Goal: Book appointment/travel/reservation

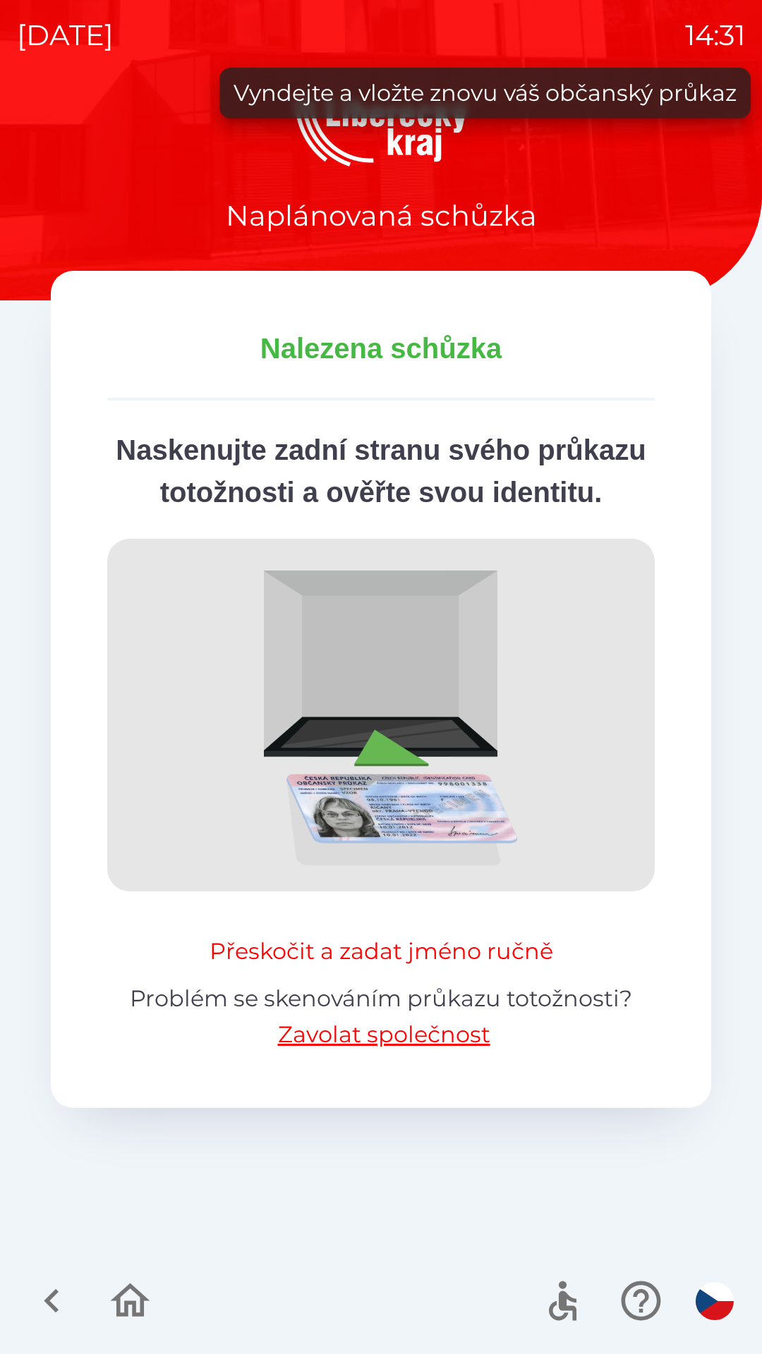
click at [383, 968] on button "Přeskočit a zadat jméno ručně" at bounding box center [381, 951] width 355 height 34
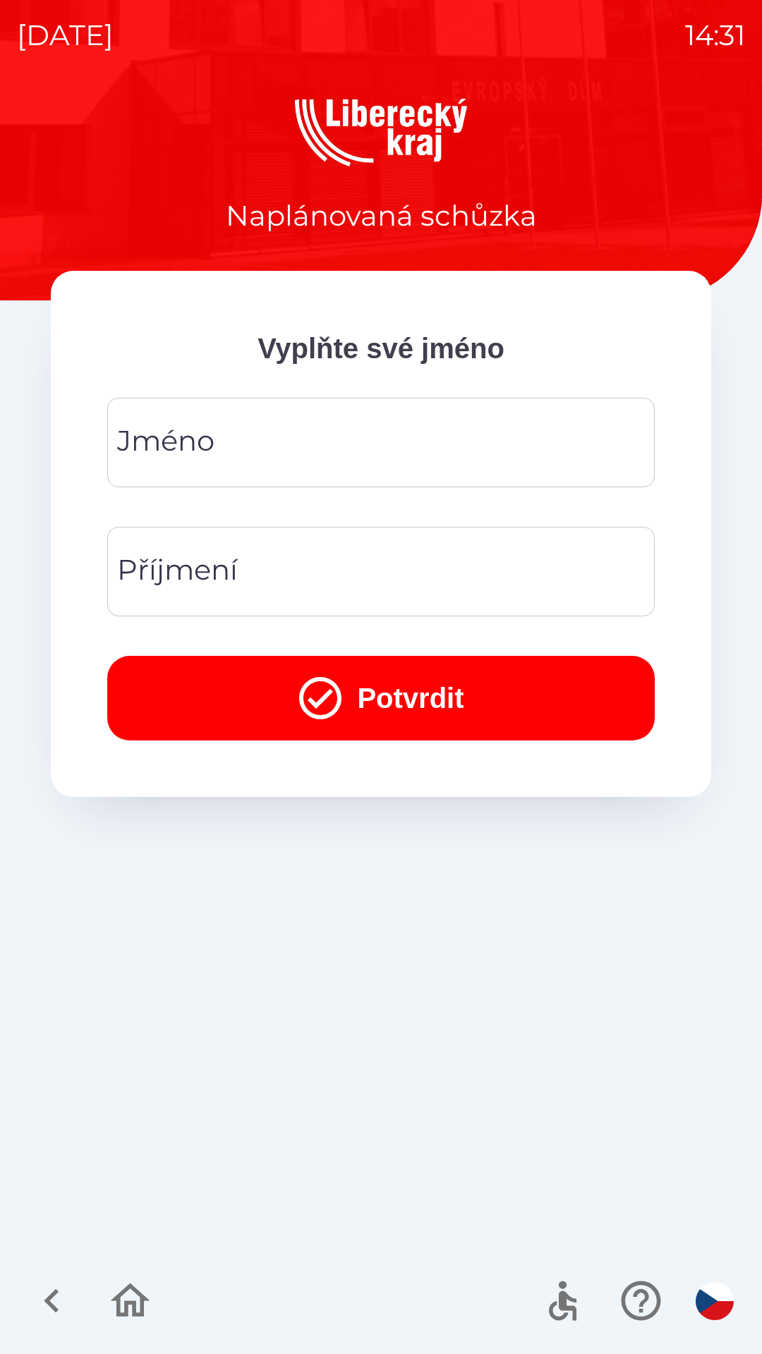
click at [164, 454] on div "[PERSON_NAME]" at bounding box center [380, 443] width 547 height 90
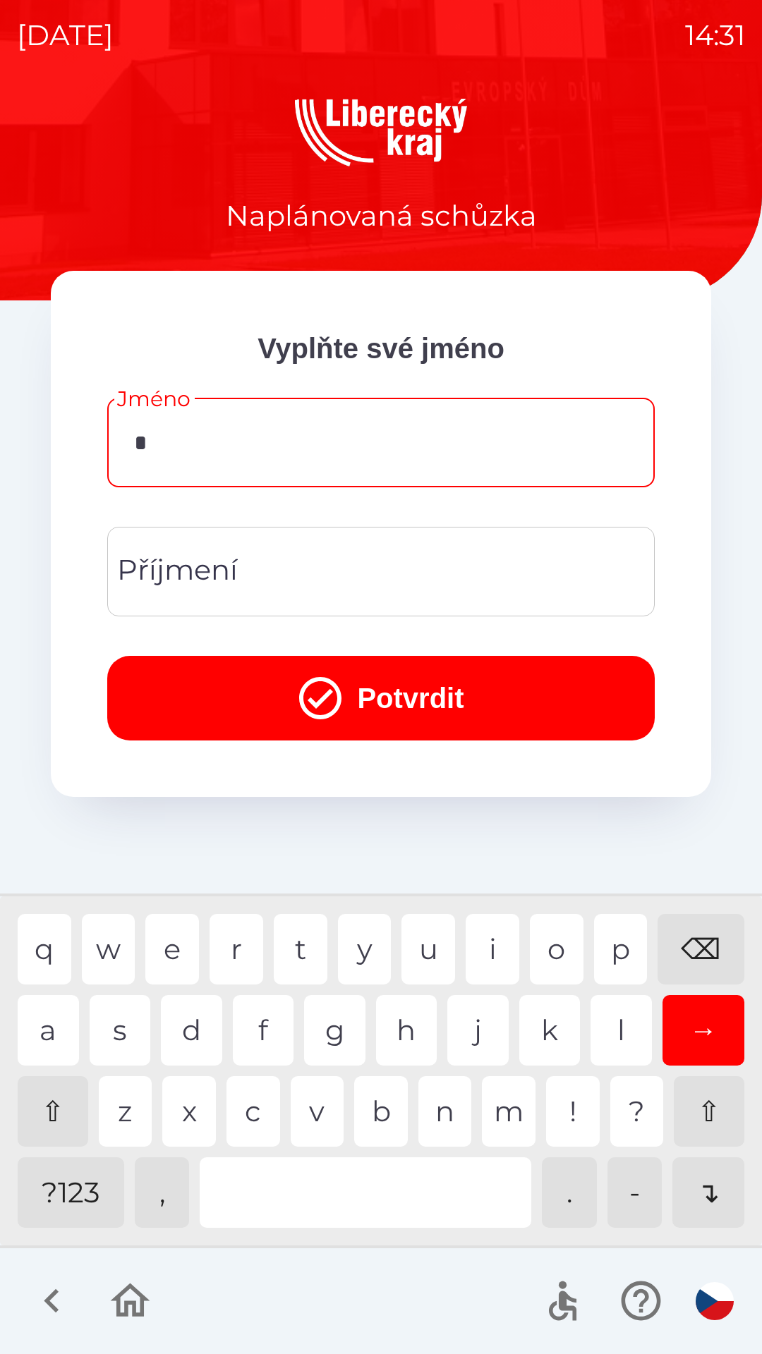
click at [544, 953] on div "o" at bounding box center [557, 949] width 54 height 71
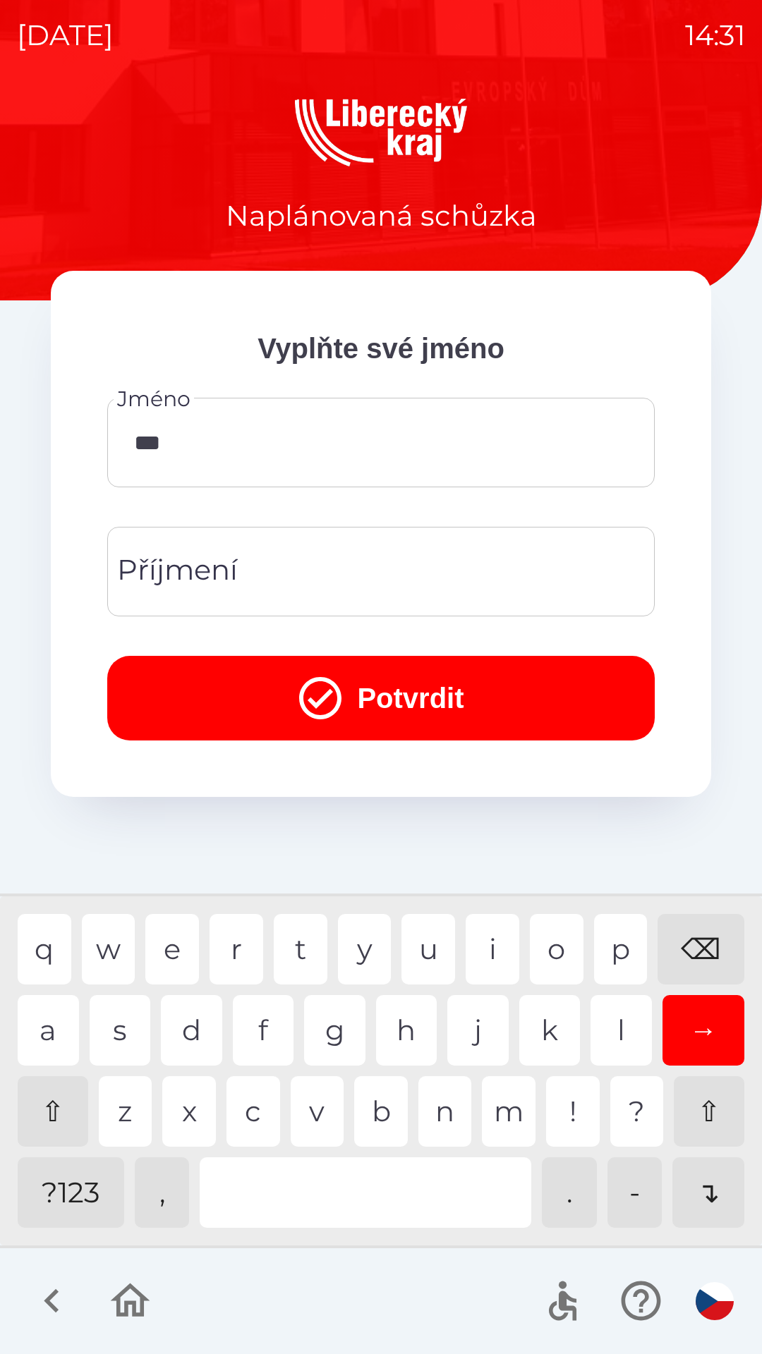
click at [159, 949] on div "e" at bounding box center [172, 949] width 54 height 71
click at [440, 1109] on div "n" at bounding box center [445, 1111] width 54 height 71
type input "*****"
click at [42, 1031] on div "a" at bounding box center [48, 1030] width 61 height 71
click at [144, 578] on div "Příjmení Příjmení" at bounding box center [380, 572] width 547 height 90
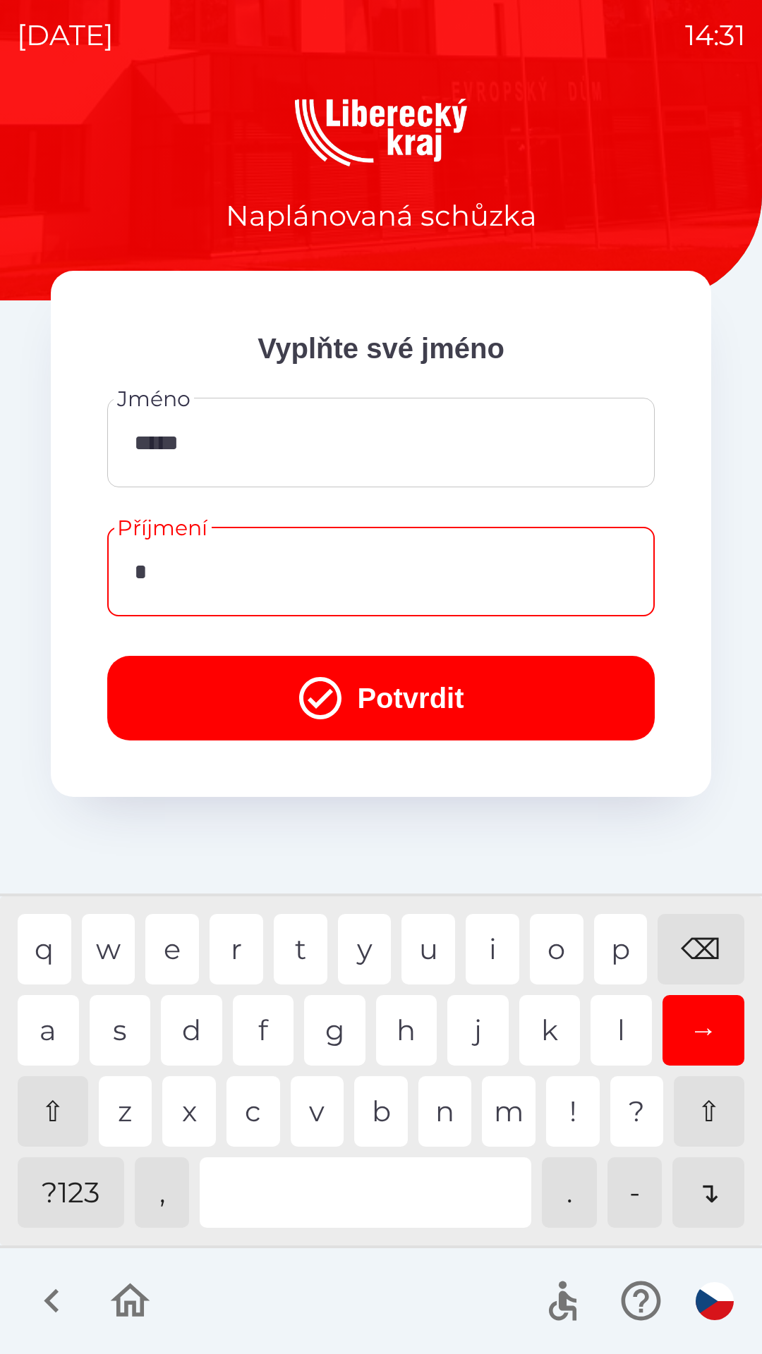
click at [499, 1111] on div "m" at bounding box center [509, 1111] width 54 height 71
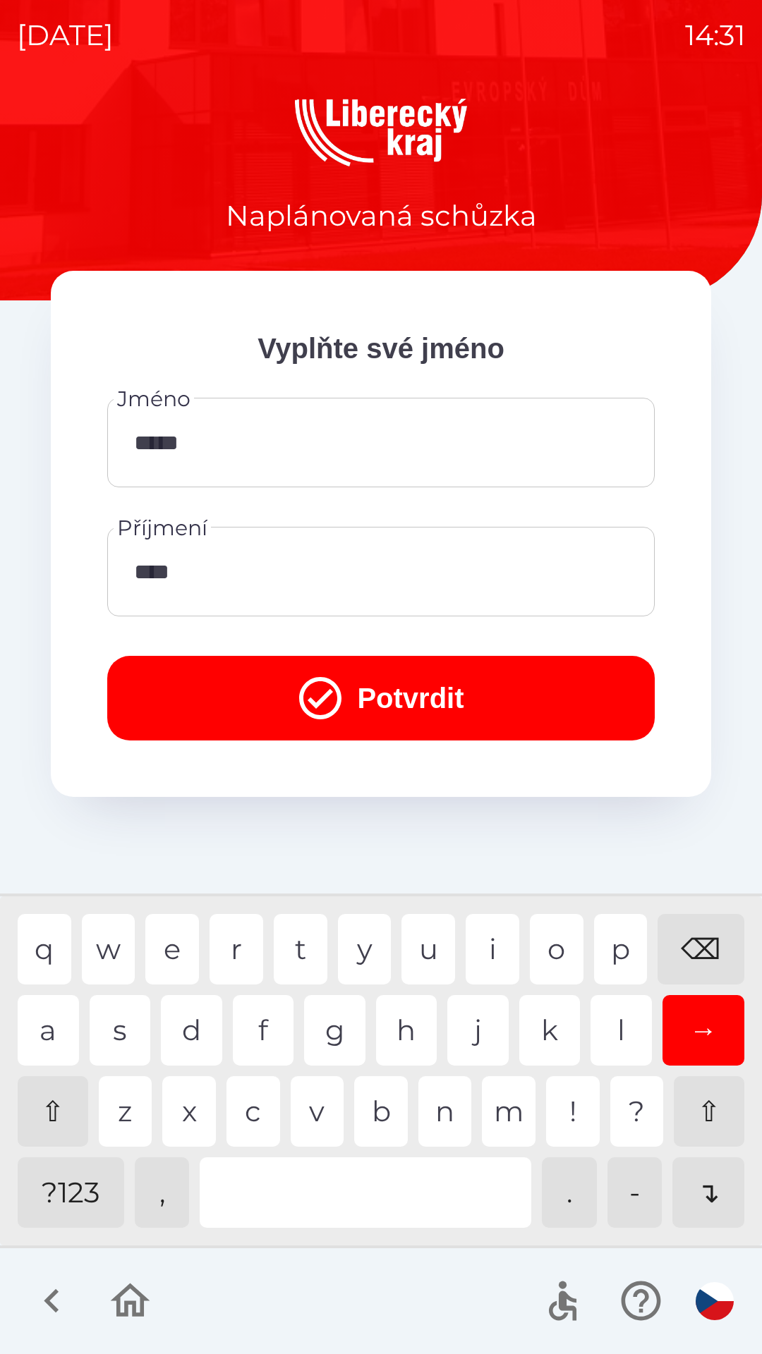
click at [486, 939] on div "i" at bounding box center [492, 949] width 54 height 71
type input "******"
click at [374, 699] on button "Potvrdit" at bounding box center [380, 698] width 547 height 85
